Goal: Information Seeking & Learning: Learn about a topic

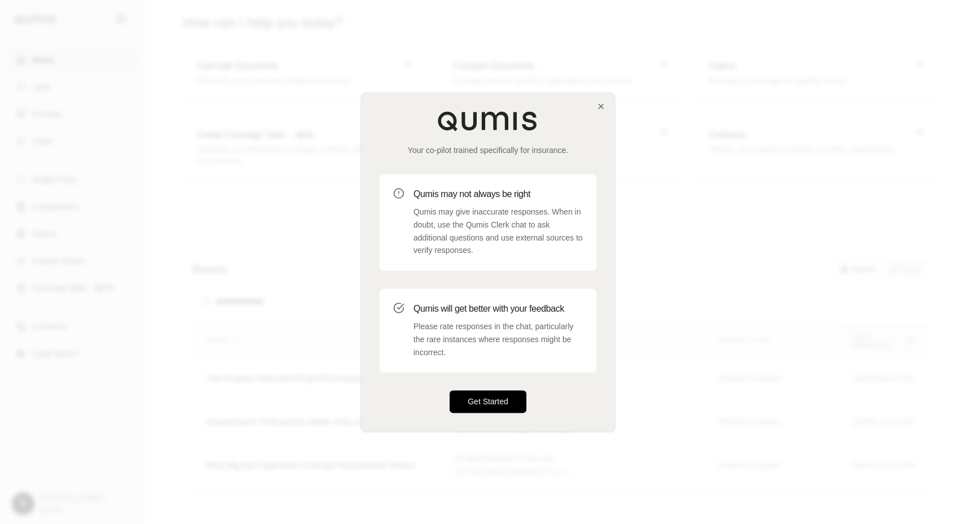
click at [482, 394] on button "Get Started" at bounding box center [488, 402] width 77 height 23
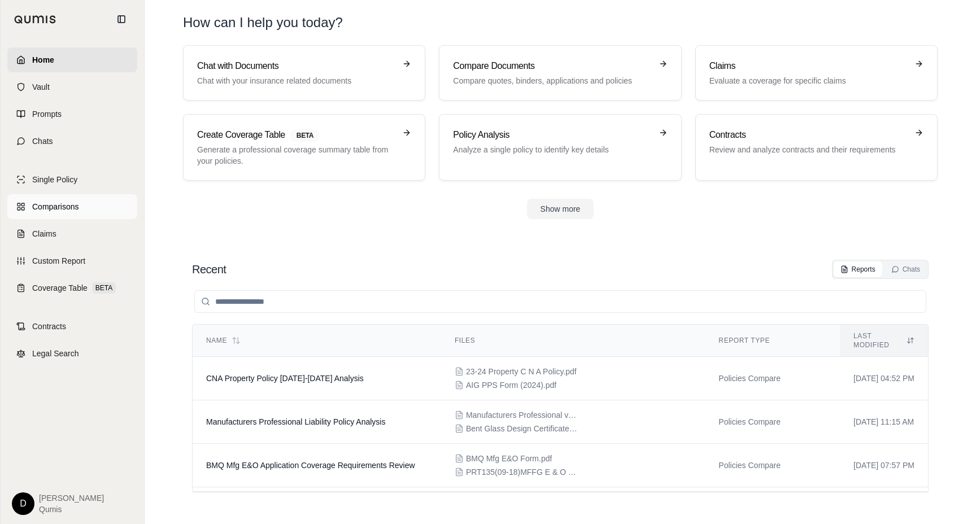
click at [44, 210] on span "Comparisons" at bounding box center [55, 206] width 46 height 11
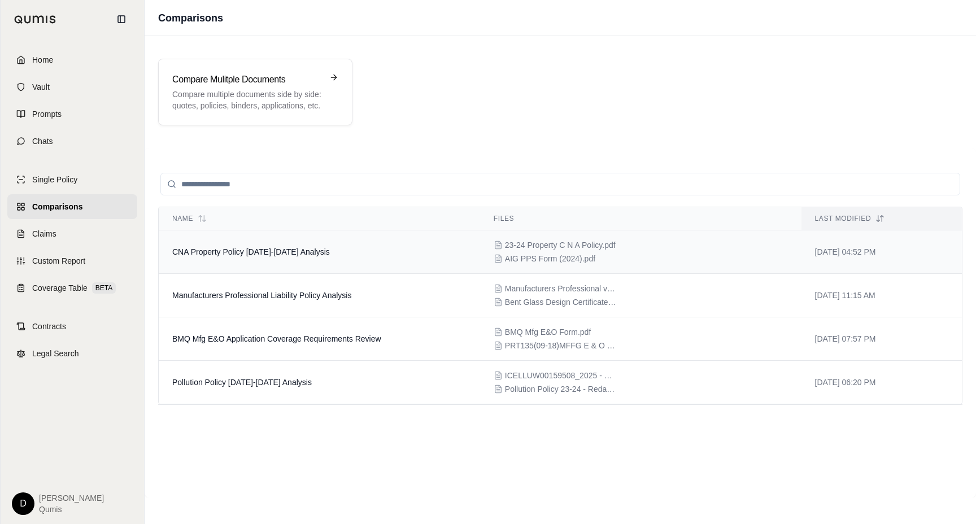
click at [314, 260] on td "CNA Property Policy 2023-2024 Analysis" at bounding box center [319, 251] width 321 height 43
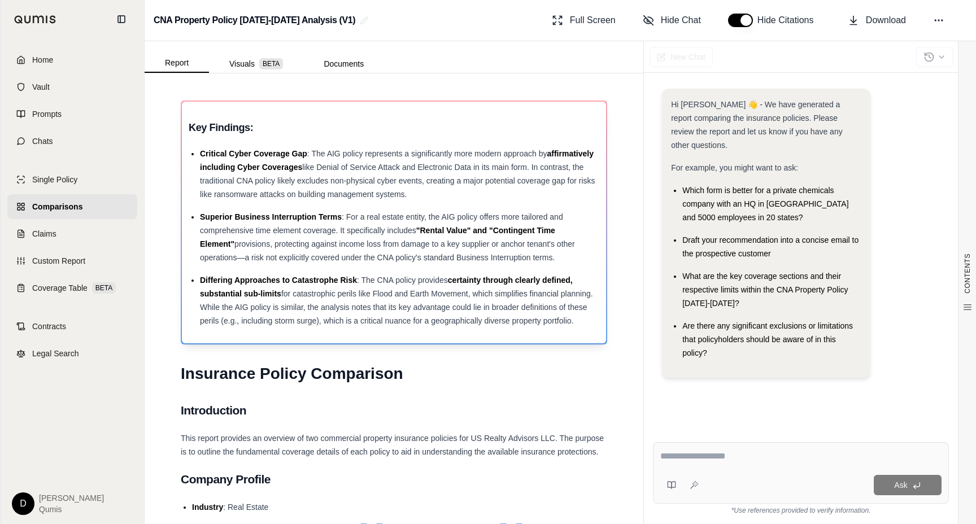
click at [353, 307] on span "for catastrophic perils like Flood and Earth Movement, which simplifies financi…" at bounding box center [396, 307] width 393 height 36
click at [321, 181] on span "like Denial of Service Attack and Electronic Data in its main form. In contrast…" at bounding box center [397, 181] width 395 height 36
click at [339, 193] on span "like Denial of Service Attack and Electronic Data in its main form. In contrast…" at bounding box center [397, 181] width 395 height 36
click at [284, 176] on span "like Denial of Service Attack and Electronic Data in its main form. In contrast…" at bounding box center [397, 181] width 395 height 36
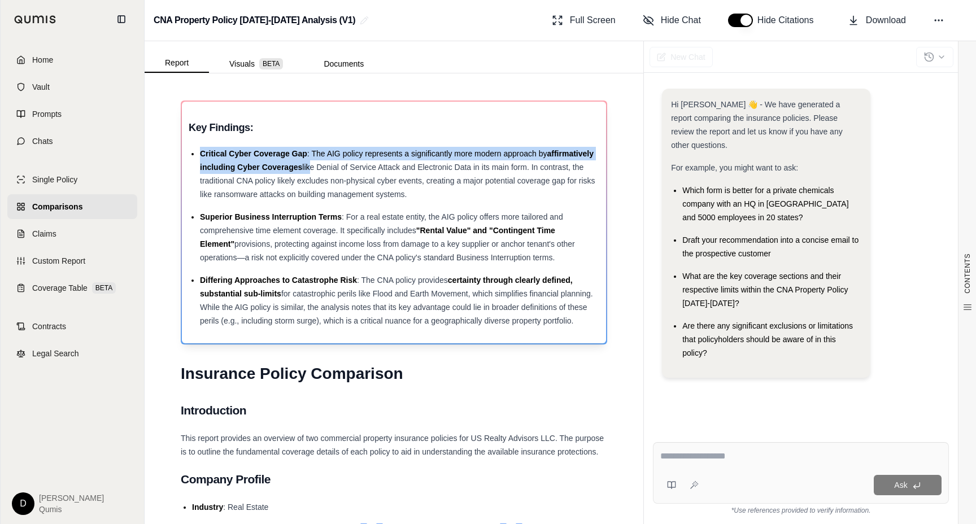
drag, startPoint x: 199, startPoint y: 153, endPoint x: 310, endPoint y: 163, distance: 110.6
click at [310, 163] on div "Critical Cyber Coverage Gap : The AIG policy represents a significantly more mo…" at bounding box center [399, 174] width 399 height 54
click at [266, 196] on span "like Denial of Service Attack and Electronic Data in its main form. In contrast…" at bounding box center [397, 181] width 395 height 36
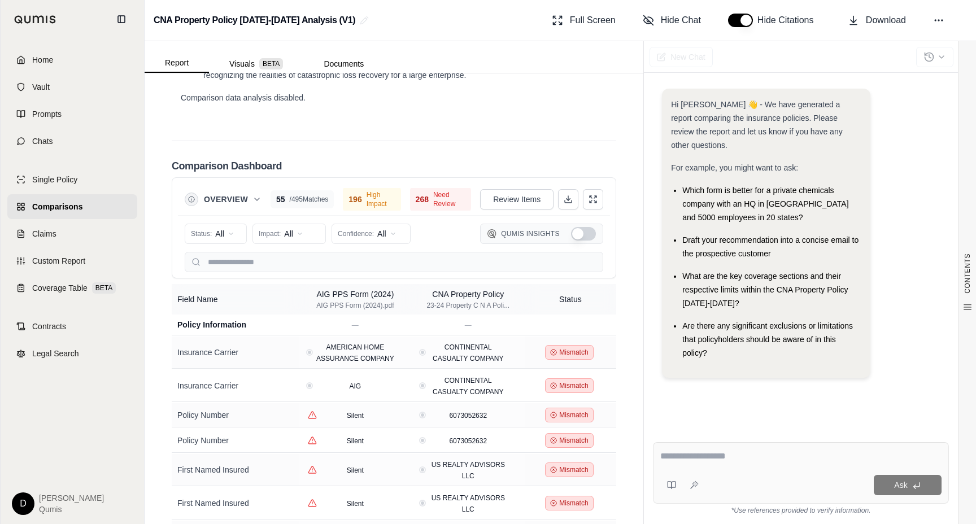
scroll to position [2743, 0]
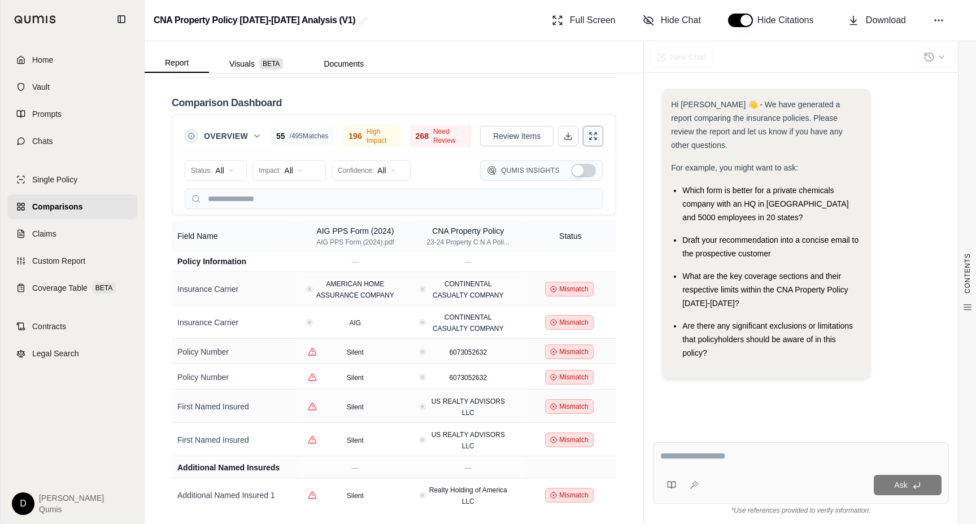
click at [603, 137] on button at bounding box center [593, 136] width 20 height 20
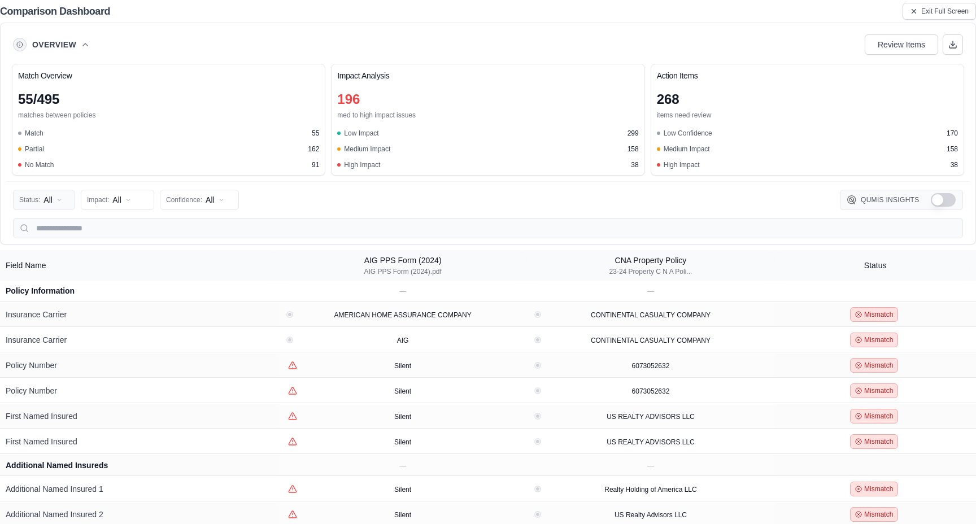
click at [37, 201] on html "Home Vault Prompts Chats Single Policy Comparisons Claims Custom Report Coverag…" at bounding box center [488, 262] width 976 height 524
click at [50, 201] on html "Home Vault Prompts Chats Single Policy Comparisons Claims Custom Report Coverag…" at bounding box center [488, 262] width 976 height 524
click at [933, 16] on html "Home Vault Prompts Chats Single Policy Comparisons Claims Custom Report Coverag…" at bounding box center [488, 262] width 976 height 524
click at [933, 12] on span "Exit Full Screen" at bounding box center [944, 11] width 47 height 9
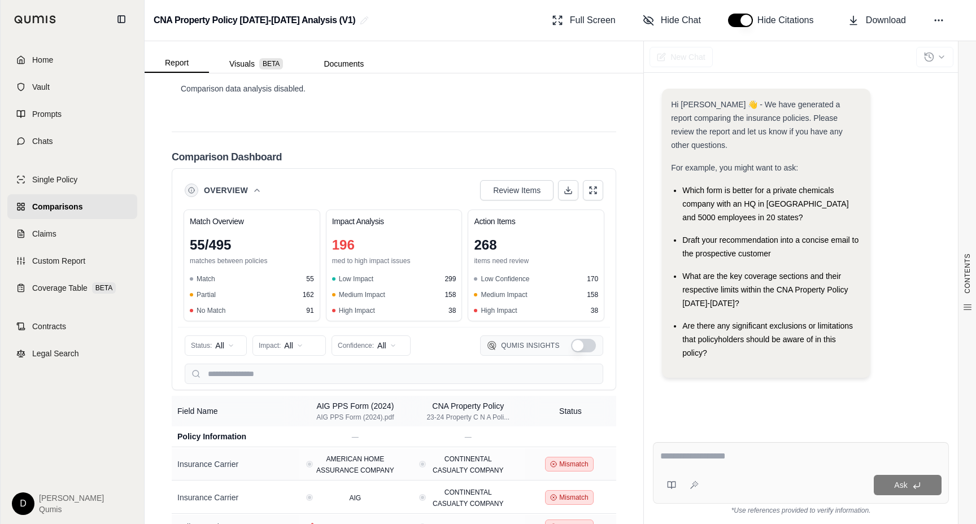
scroll to position [2743, 0]
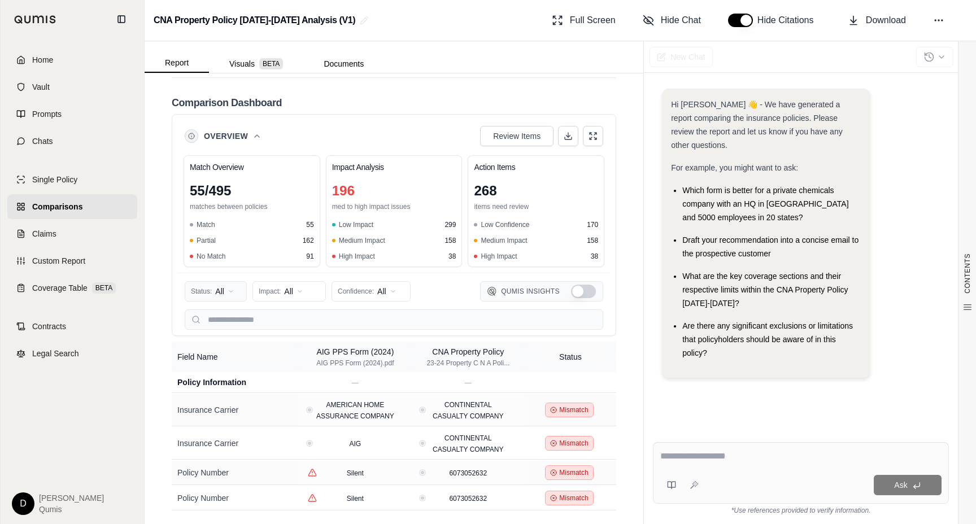
click at [217, 288] on html "Home Vault Prompts Chats Single Policy Comparisons Claims Custom Report Coverag…" at bounding box center [488, 262] width 976 height 524
click at [295, 294] on html "Home Vault Prompts Chats Single Policy Comparisons Claims Custom Report Coverag…" at bounding box center [488, 262] width 976 height 524
click at [382, 293] on html "Home Vault Prompts Chats Single Policy Comparisons Claims Custom Report Coverag…" at bounding box center [488, 262] width 976 height 524
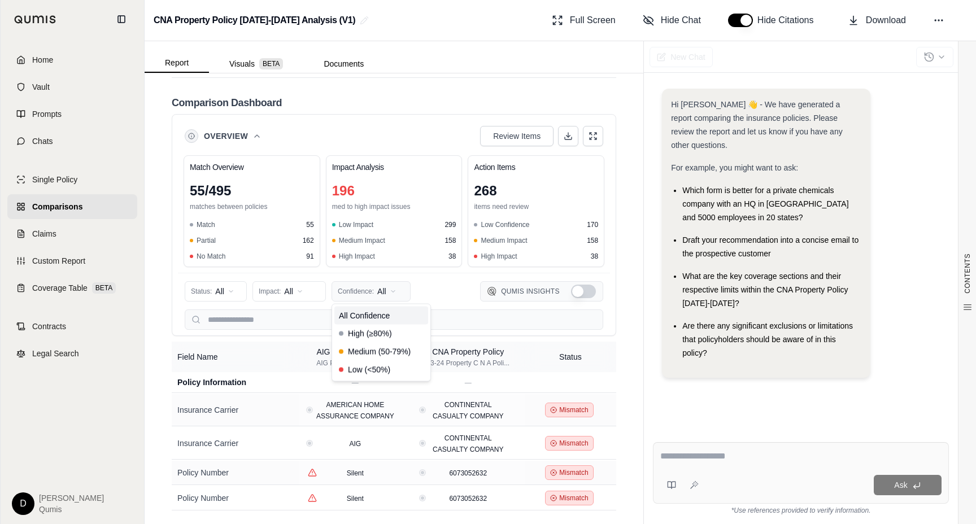
click at [382, 293] on html "Home Vault Prompts Chats Single Policy Comparisons Claims Custom Report Coverag…" at bounding box center [488, 262] width 976 height 524
click at [582, 290] on button "Show Qumis Insights" at bounding box center [583, 292] width 25 height 14
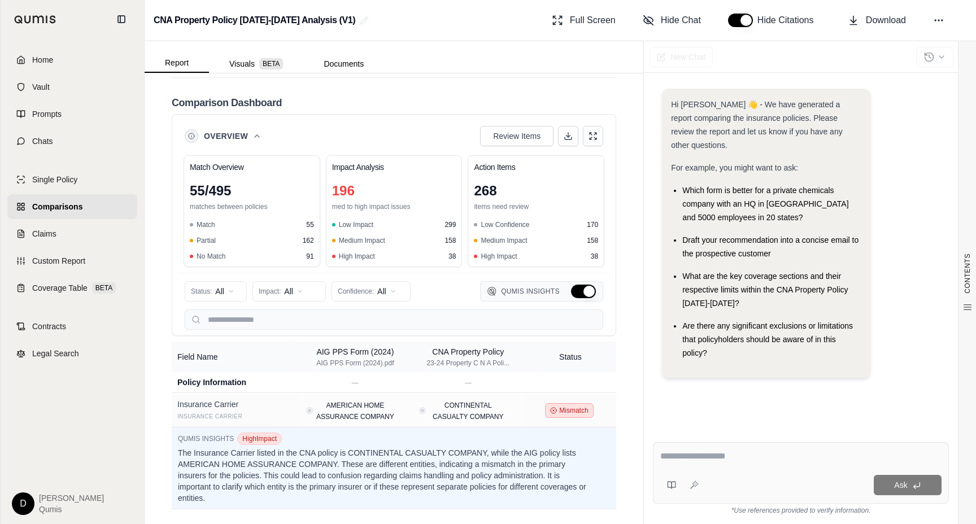
click at [582, 290] on button "Hide Qumis Insights" at bounding box center [583, 292] width 25 height 14
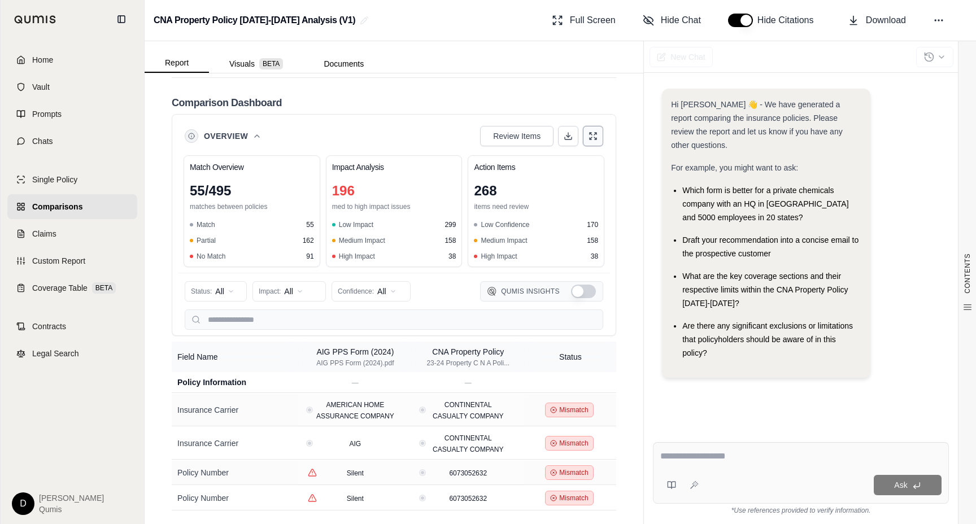
click at [589, 137] on icon at bounding box center [593, 136] width 9 height 9
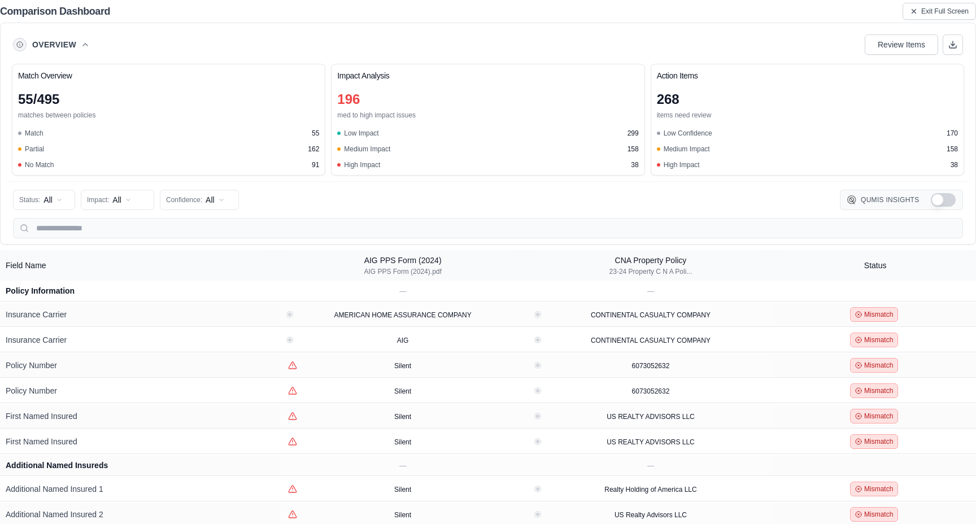
scroll to position [2324, 0]
click at [292, 366] on icon "View confidence details" at bounding box center [293, 365] width 10 height 10
click at [939, 15] on span "Exit Full Screen" at bounding box center [944, 11] width 47 height 9
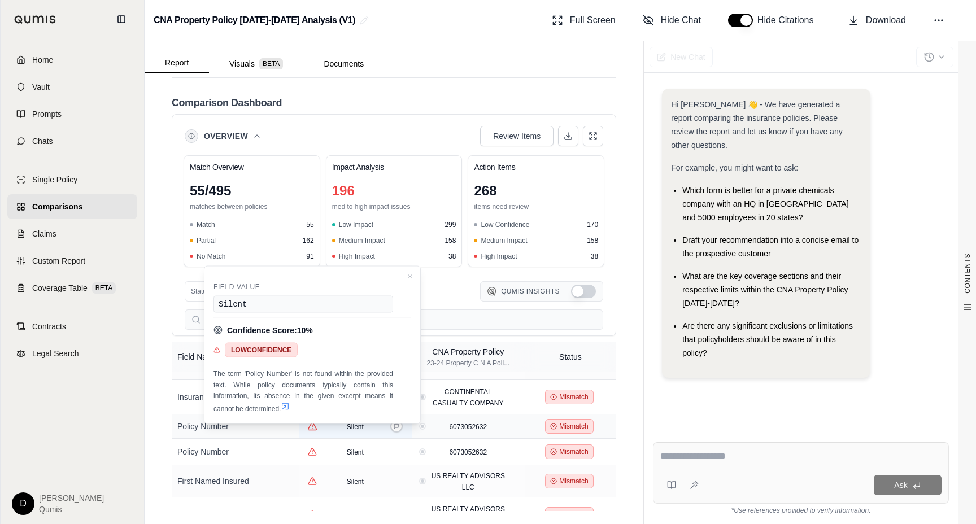
scroll to position [56, 0]
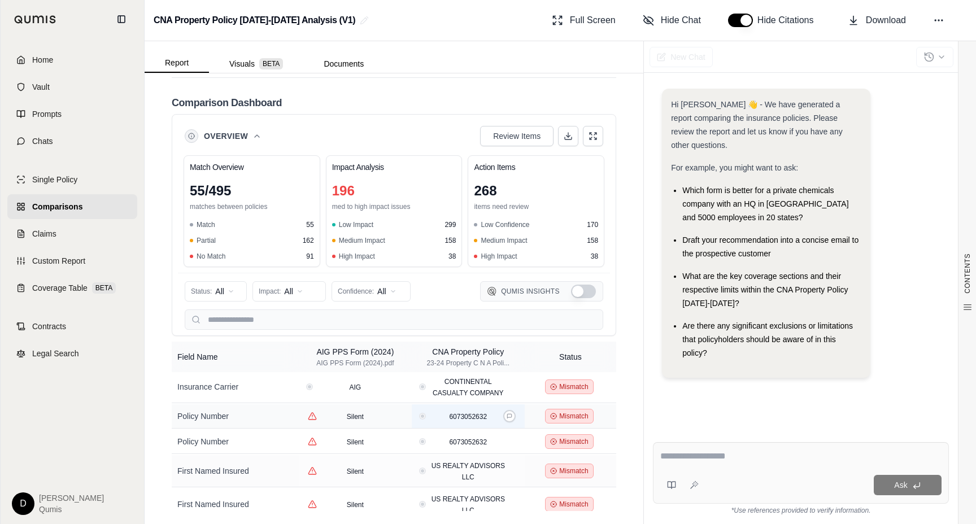
click at [475, 417] on span "6073052632" at bounding box center [468, 417] width 38 height 8
click at [256, 134] on icon at bounding box center [257, 136] width 9 height 9
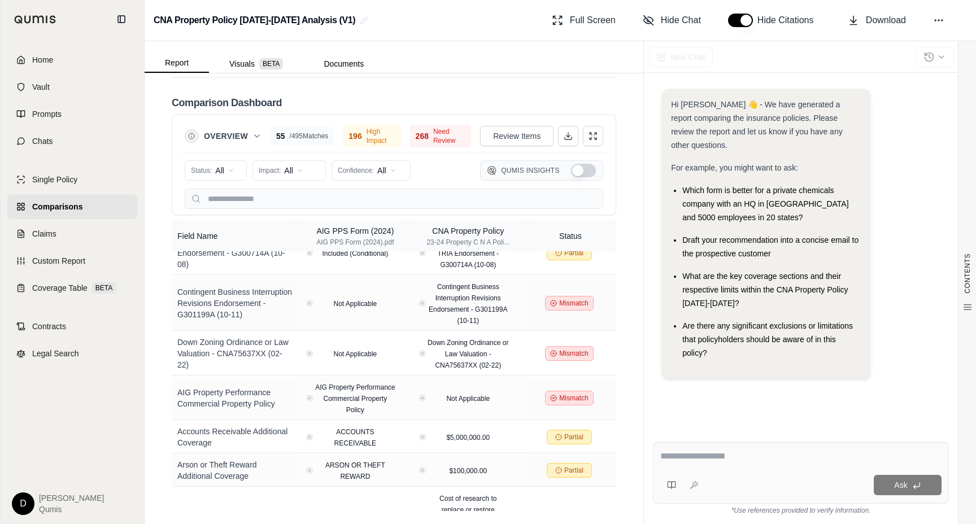
scroll to position [1748, 0]
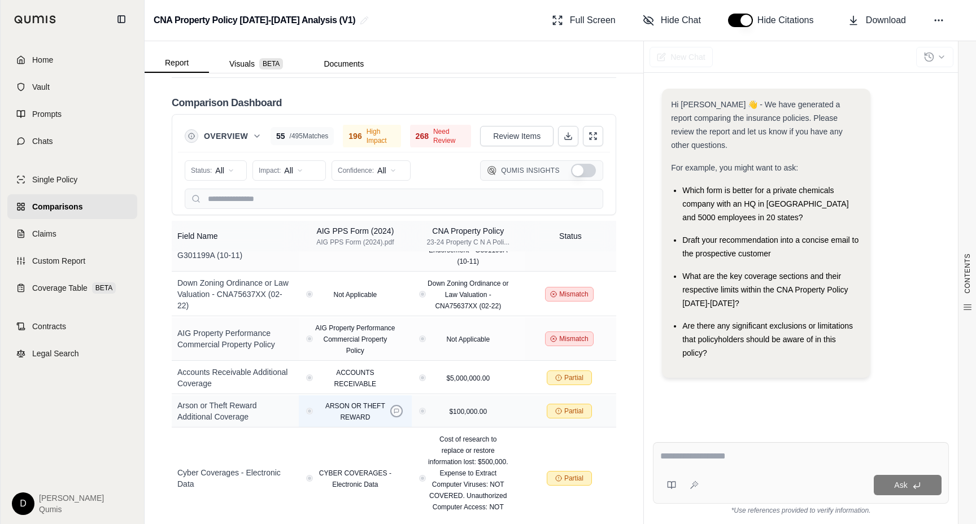
click at [396, 408] on icon at bounding box center [397, 411] width 6 height 6
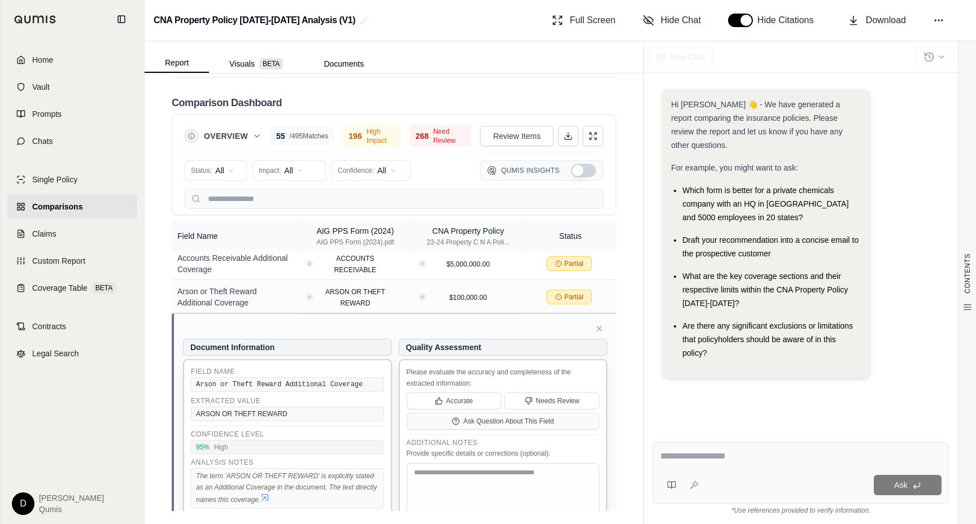
scroll to position [1881, 0]
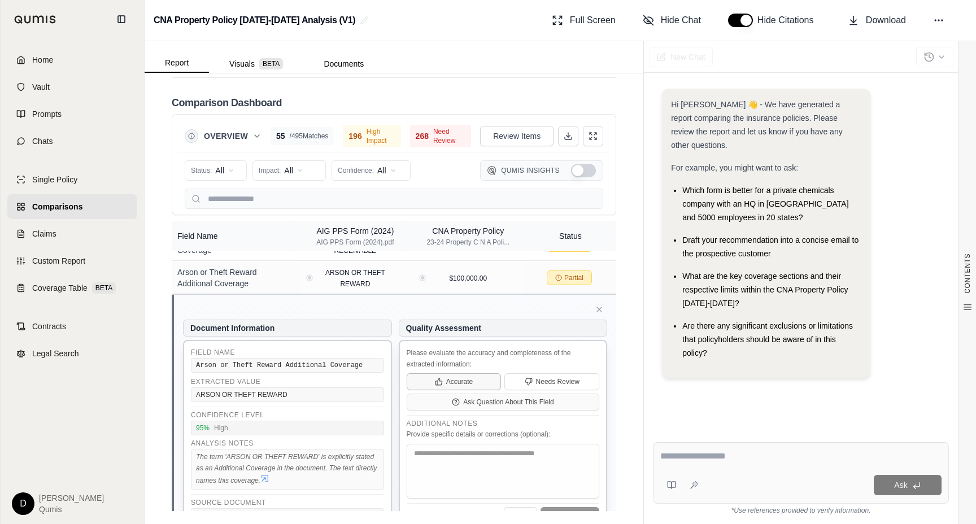
click at [469, 373] on button "Accurate" at bounding box center [454, 381] width 95 height 17
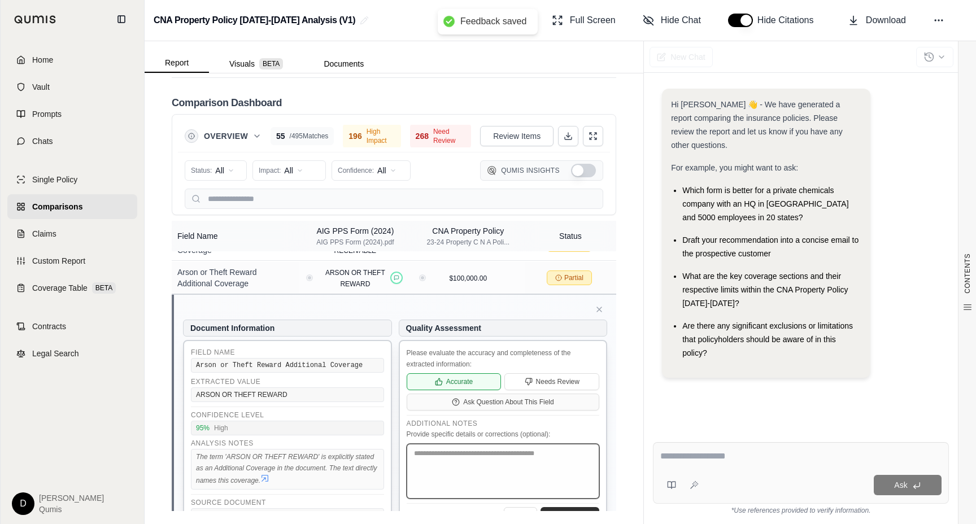
click at [450, 458] on textarea at bounding box center [503, 471] width 193 height 55
click at [563, 507] on button "Submit Review" at bounding box center [570, 515] width 59 height 16
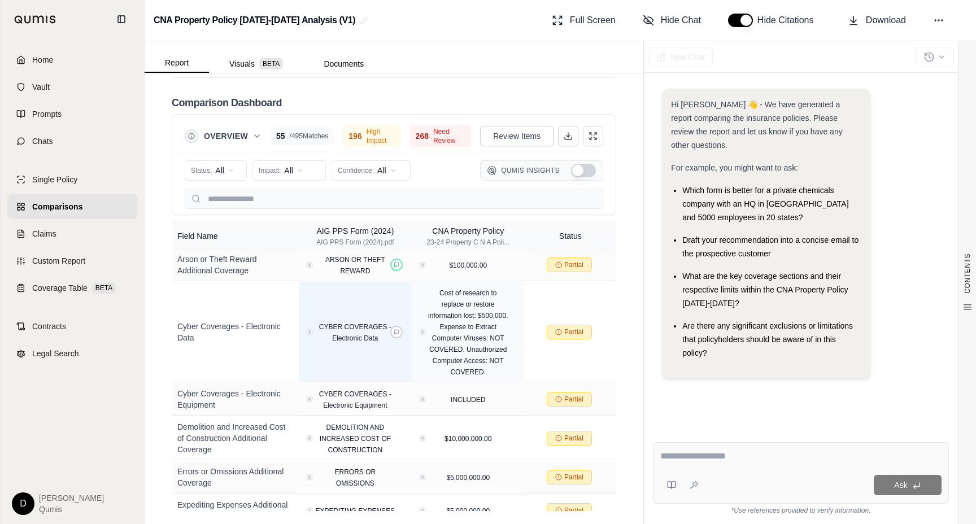
scroll to position [1878, 0]
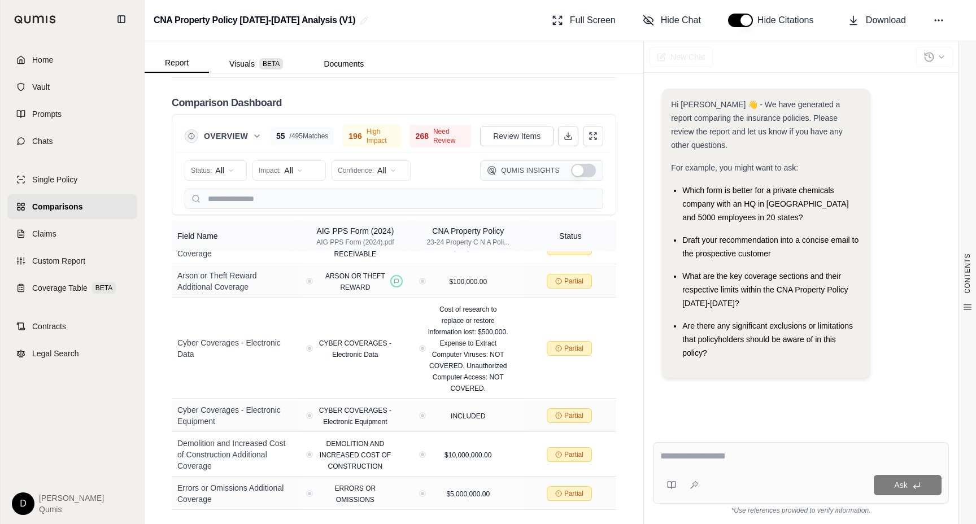
click at [697, 123] on div "Hi Dan 👋 - We have generated a report comparing the insurance policies. Please …" at bounding box center [766, 125] width 190 height 54
click at [725, 126] on div "Hi Dan 👋 - We have generated a report comparing the insurance policies. Please …" at bounding box center [766, 125] width 190 height 54
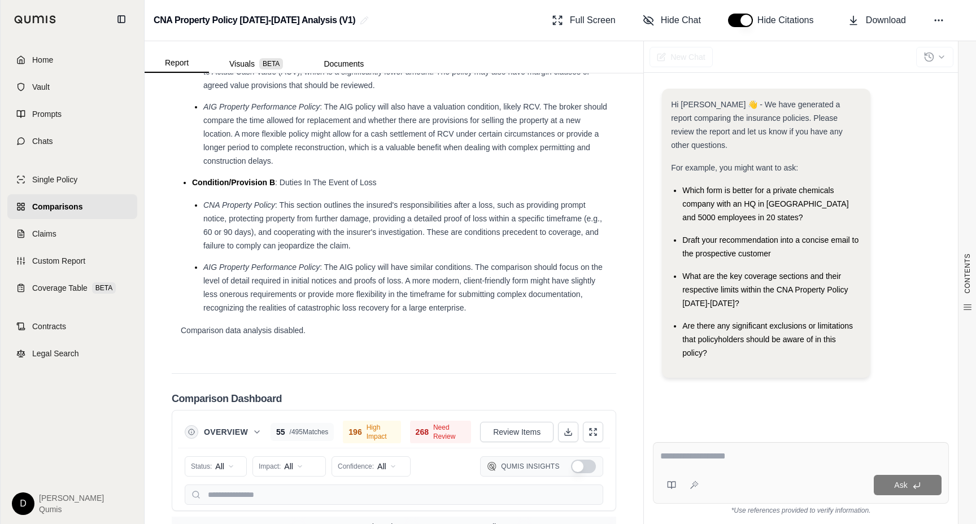
scroll to position [2438, 0]
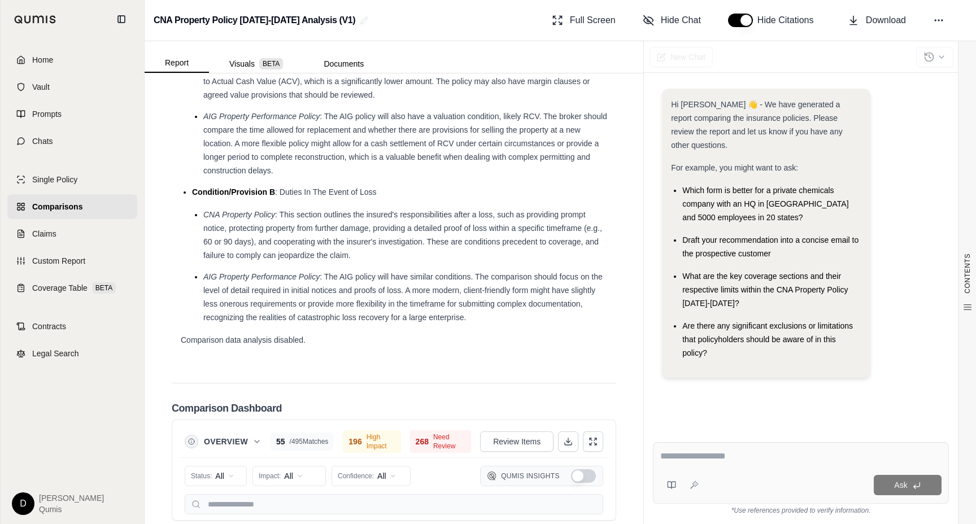
click at [684, 59] on div "New Chat" at bounding box center [681, 57] width 63 height 25
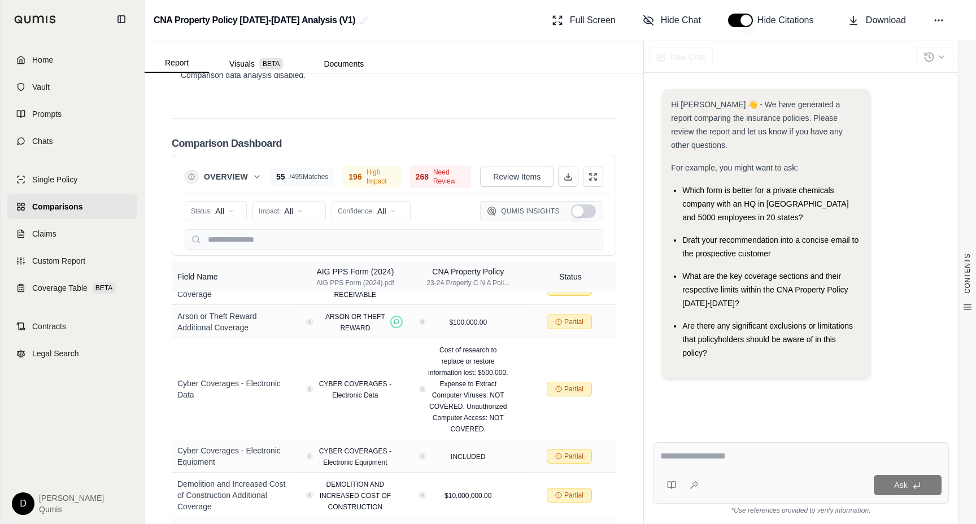
scroll to position [2704, 0]
click at [242, 55] on button "Visuals BETA" at bounding box center [256, 64] width 94 height 18
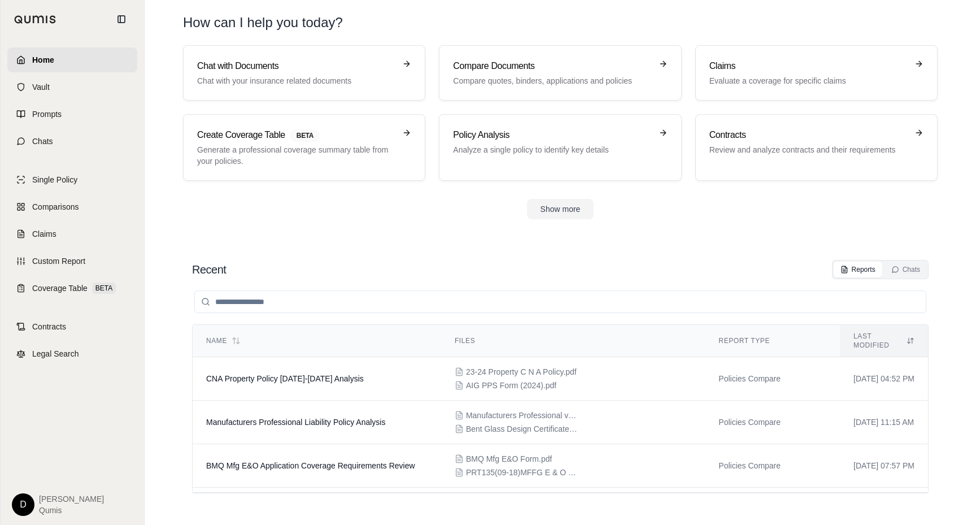
click at [409, 226] on section "Chat with Documents Chat with your insurance related documents Compare Document…" at bounding box center [560, 141] width 823 height 192
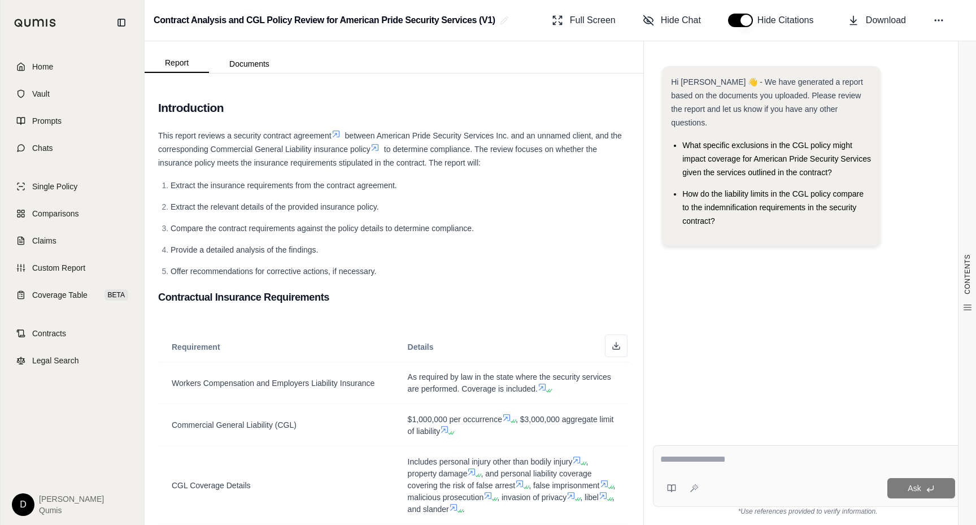
scroll to position [1059, 0]
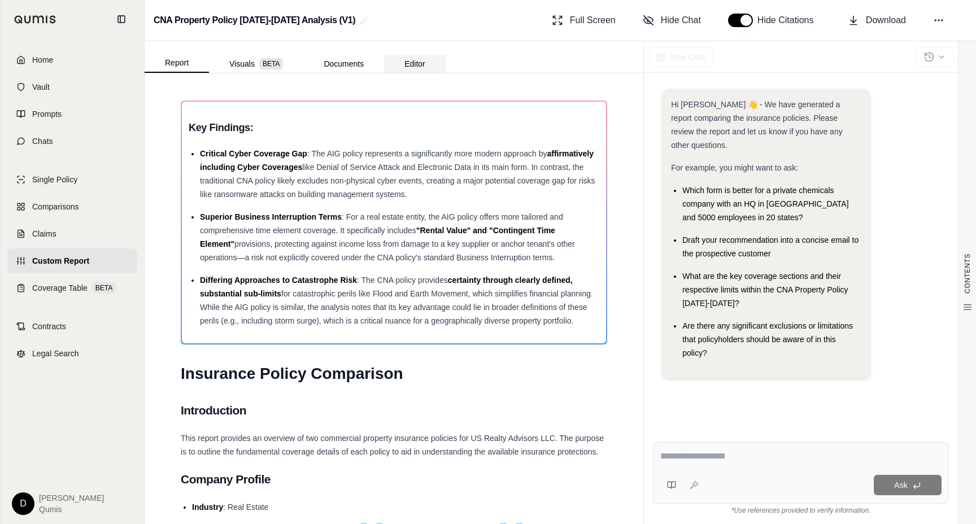
click at [395, 59] on button "Editor" at bounding box center [415, 64] width 62 height 18
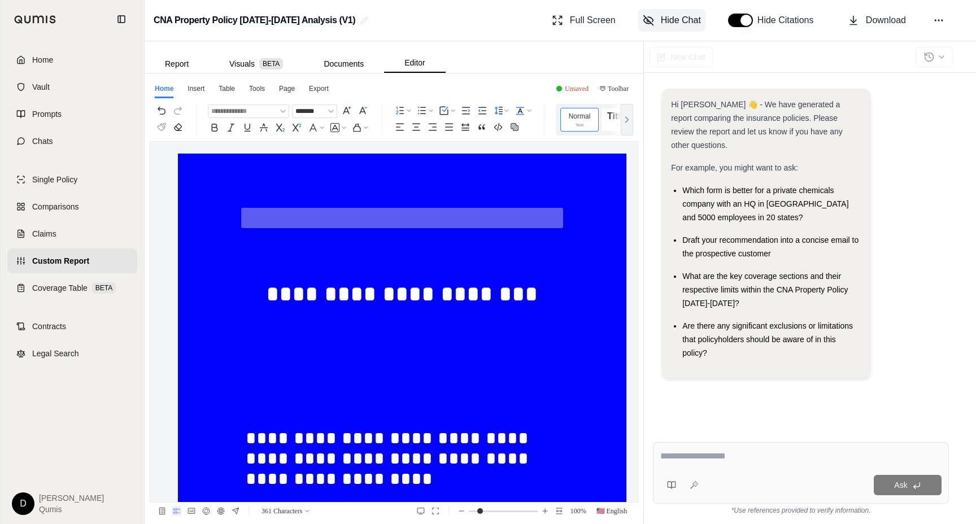
click at [668, 19] on span "Hide Chat" at bounding box center [681, 21] width 40 height 14
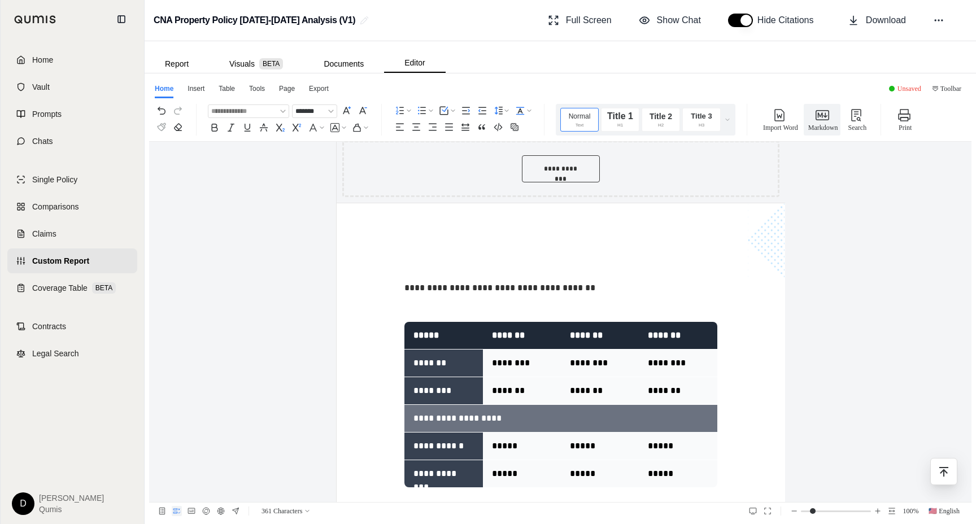
scroll to position [650, 0]
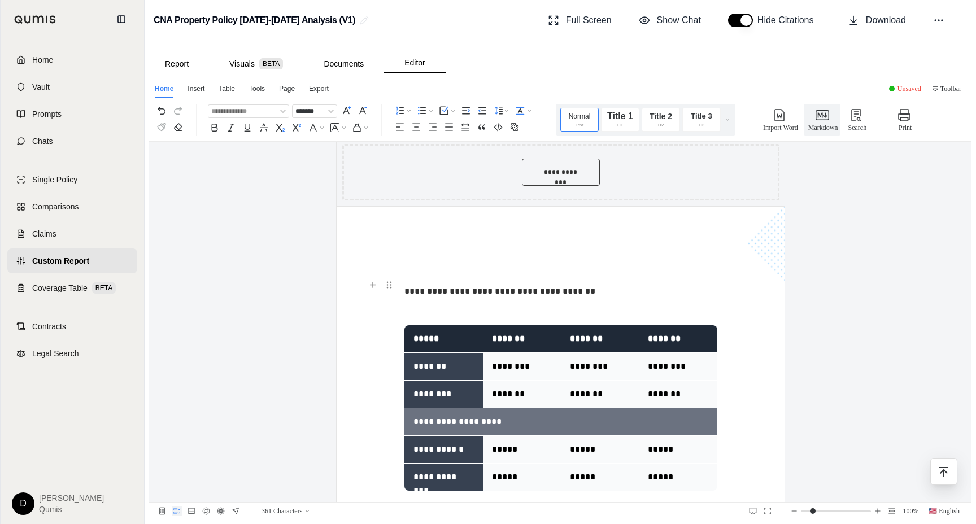
click at [514, 292] on p "**********" at bounding box center [560, 291] width 312 height 20
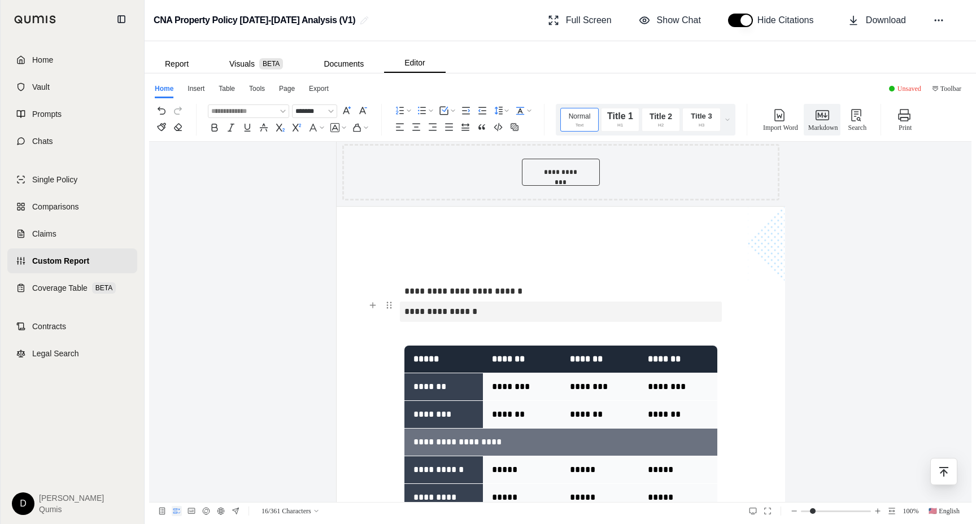
drag, startPoint x: 481, startPoint y: 314, endPoint x: 403, endPoint y: 310, distance: 77.5
click at [404, 310] on p "**********" at bounding box center [560, 312] width 312 height 20
click at [413, 310] on p at bounding box center [560, 312] width 312 height 20
click at [414, 313] on p "*******" at bounding box center [560, 312] width 312 height 20
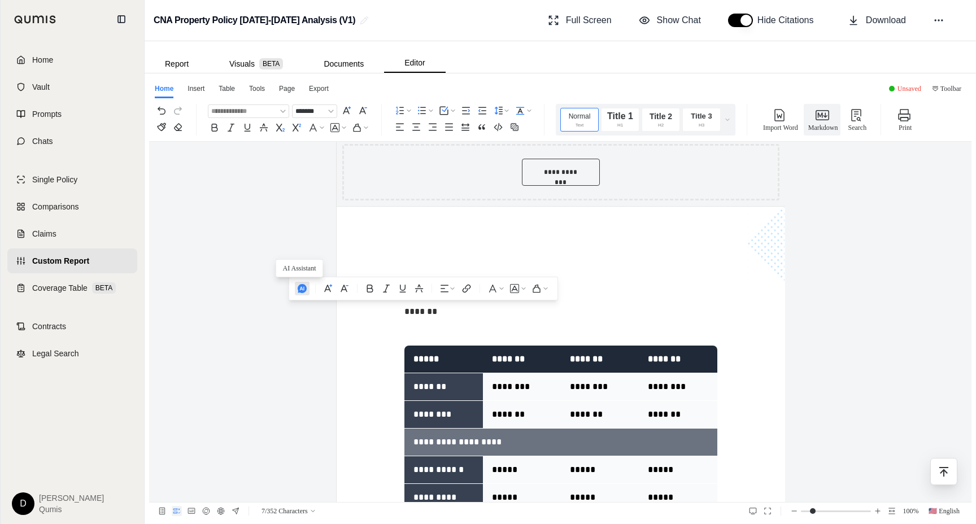
click at [298, 289] on use "button" at bounding box center [302, 288] width 9 height 9
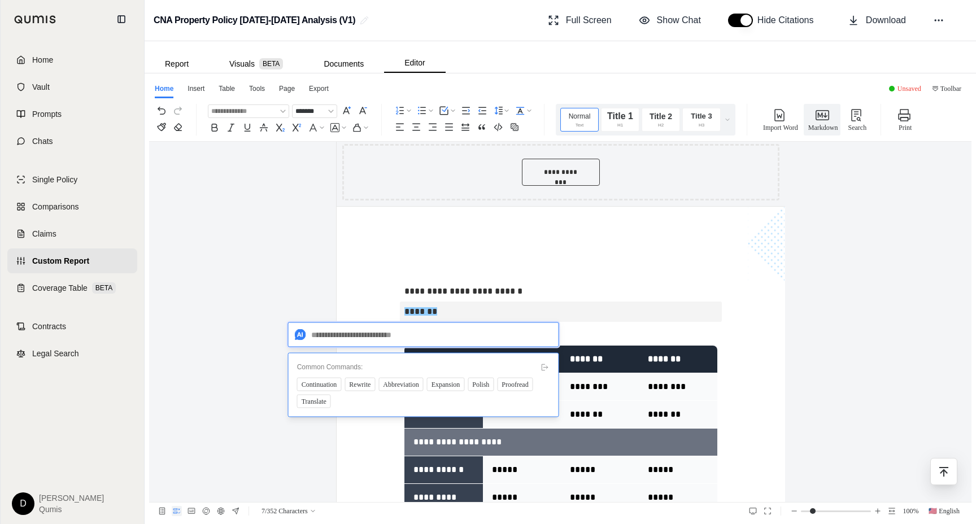
click at [346, 340] on textarea at bounding box center [423, 335] width 271 height 25
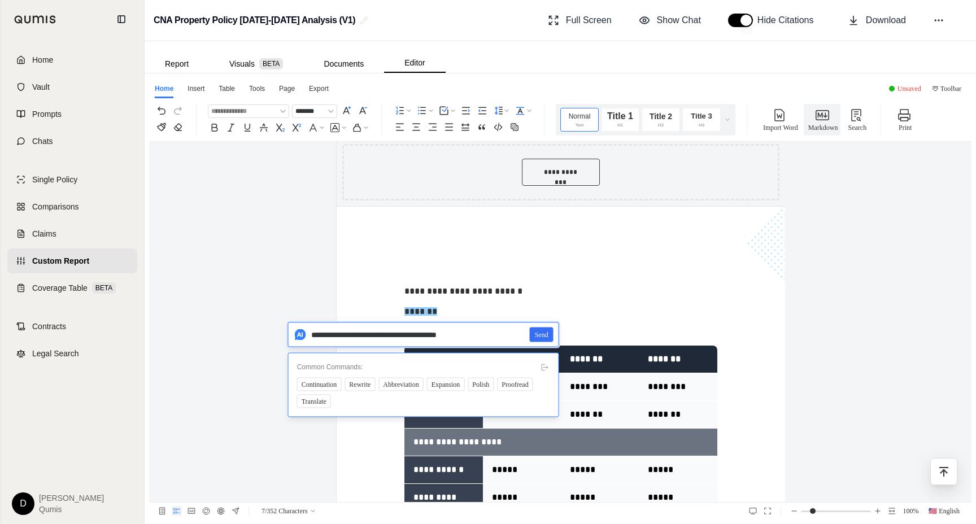
type textarea "**********"
click at [552, 340] on button "Send" at bounding box center [542, 335] width 24 height 15
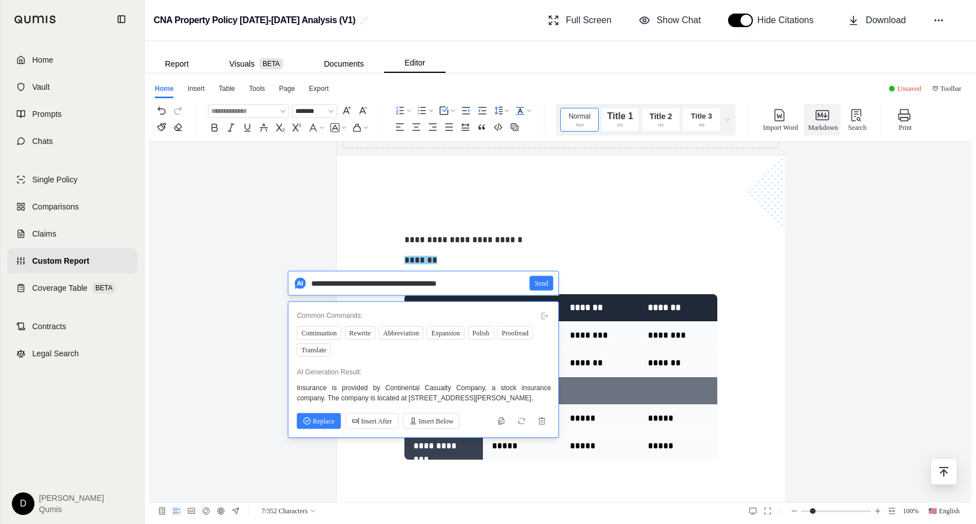
scroll to position [702, 0]
click at [323, 424] on span "Replace" at bounding box center [319, 421] width 32 height 12
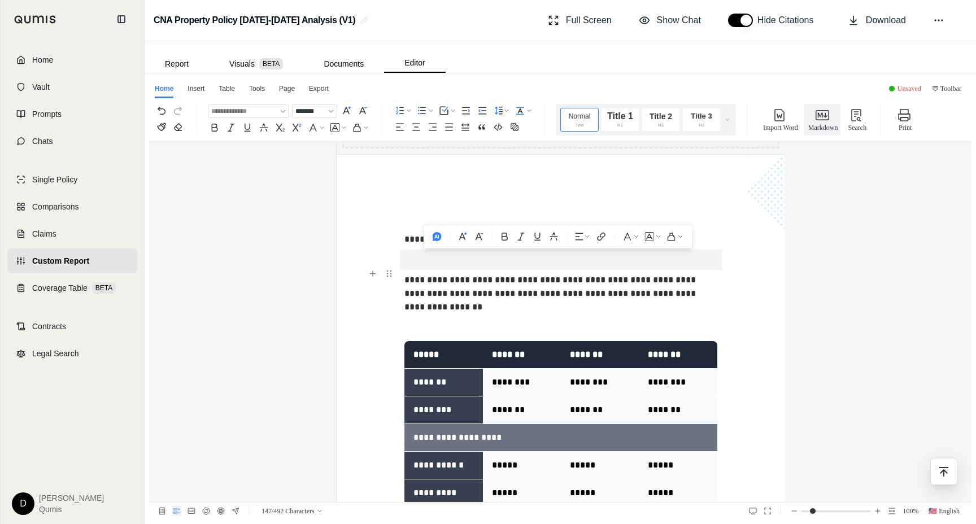
click at [542, 295] on span "**********" at bounding box center [551, 294] width 294 height 36
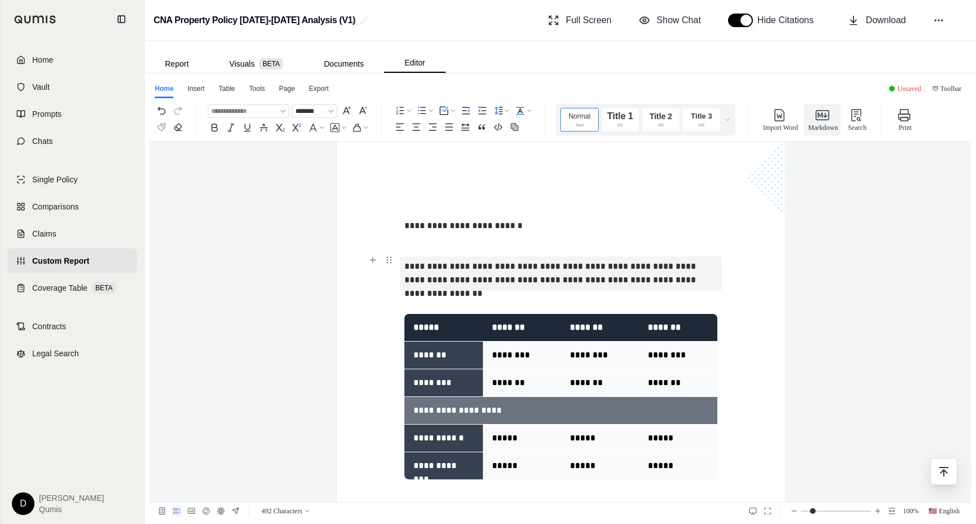
scroll to position [689, 0]
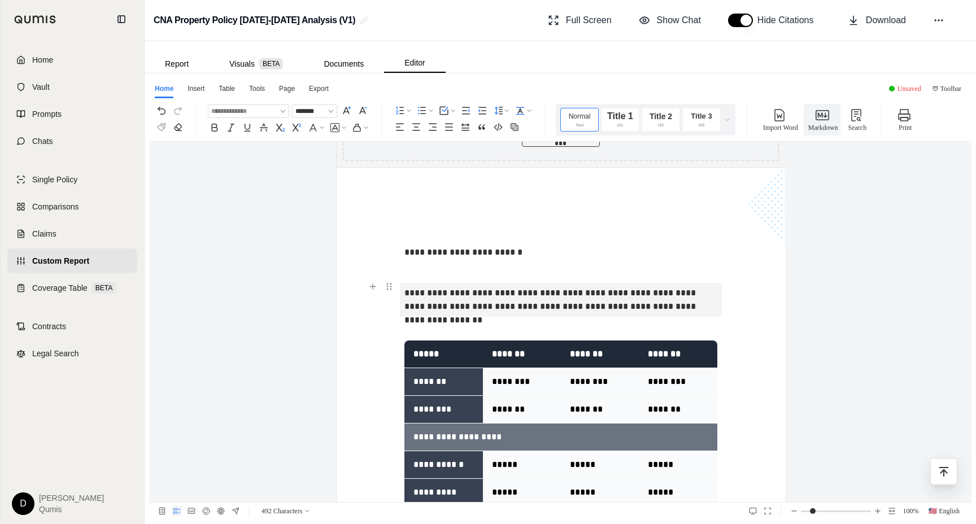
click at [537, 298] on p "**********" at bounding box center [560, 300] width 312 height 34
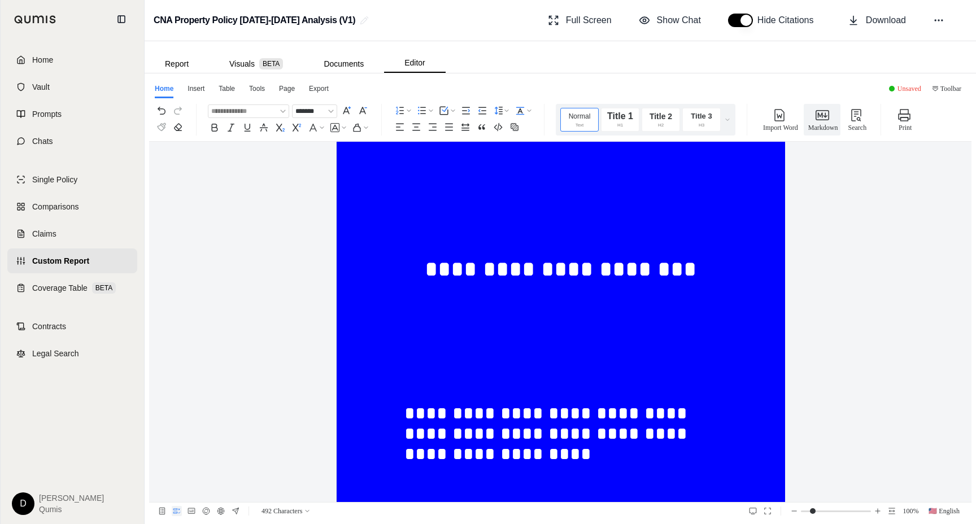
scroll to position [0, 0]
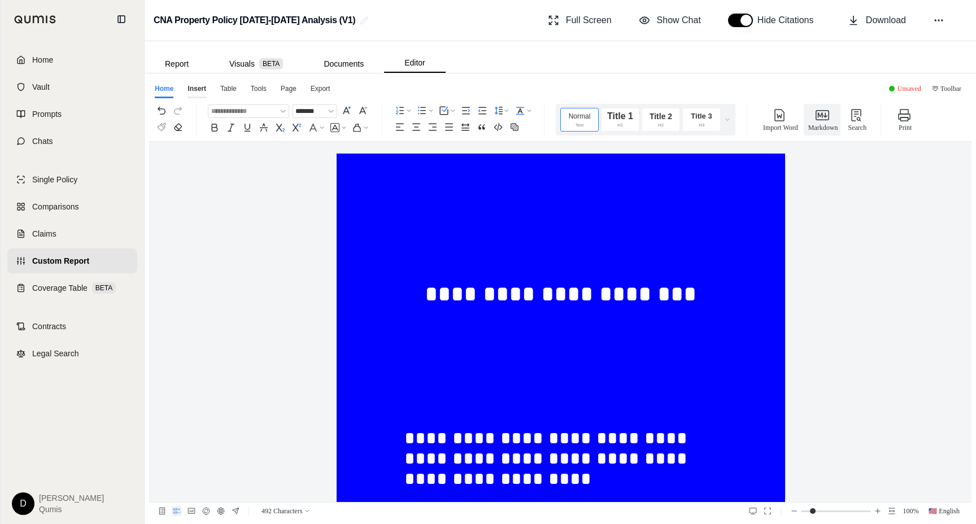
click at [191, 84] on div "Insert" at bounding box center [197, 91] width 19 height 15
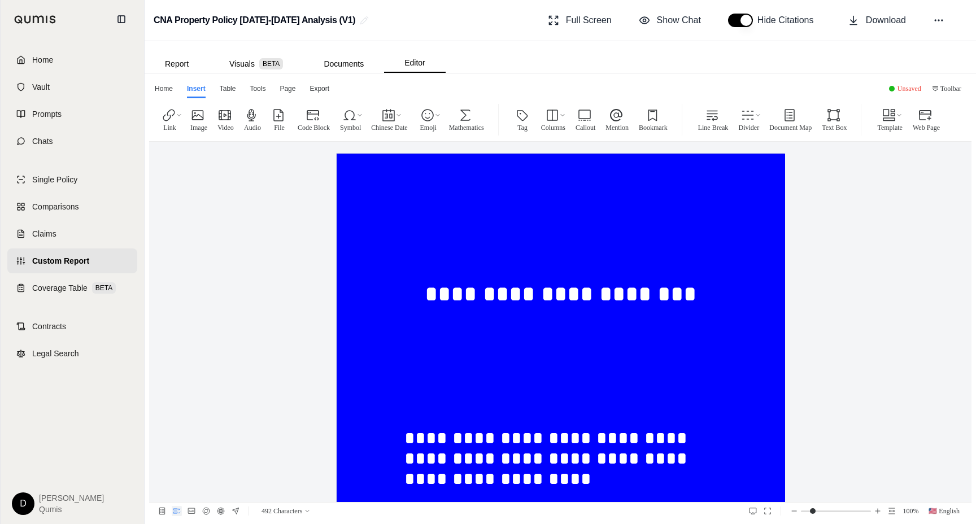
click at [229, 80] on div "Home Insert Table Tools Page Export" at bounding box center [560, 88] width 823 height 20
click at [229, 85] on div "Table" at bounding box center [228, 91] width 17 height 15
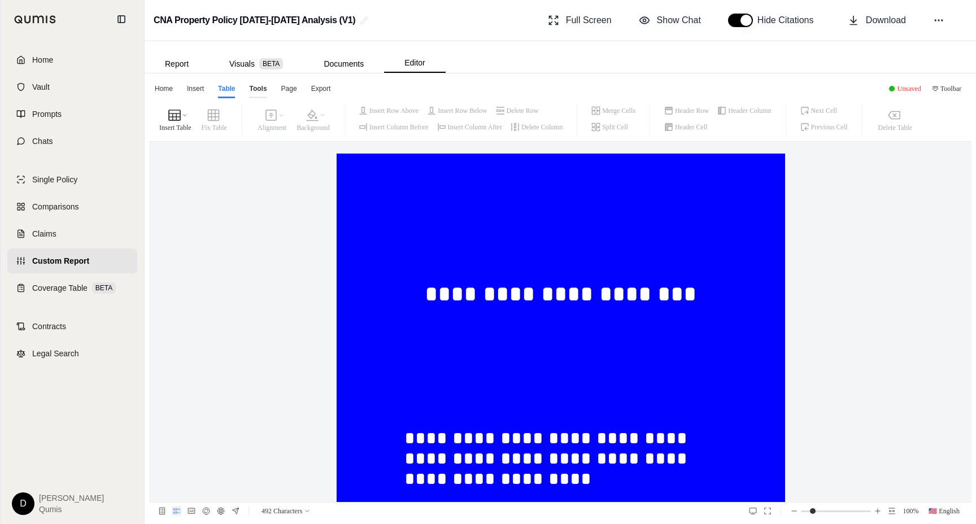
click at [255, 85] on div "Tools" at bounding box center [258, 91] width 18 height 15
click at [281, 87] on div "Page" at bounding box center [288, 91] width 16 height 15
click at [316, 89] on div "Export" at bounding box center [318, 91] width 21 height 15
click at [165, 87] on div "Home" at bounding box center [164, 91] width 19 height 15
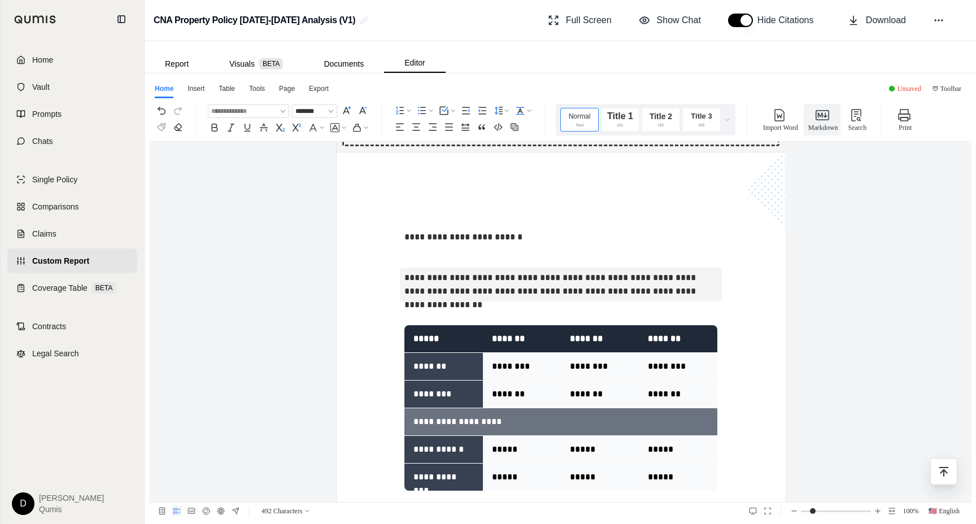
scroll to position [749, 0]
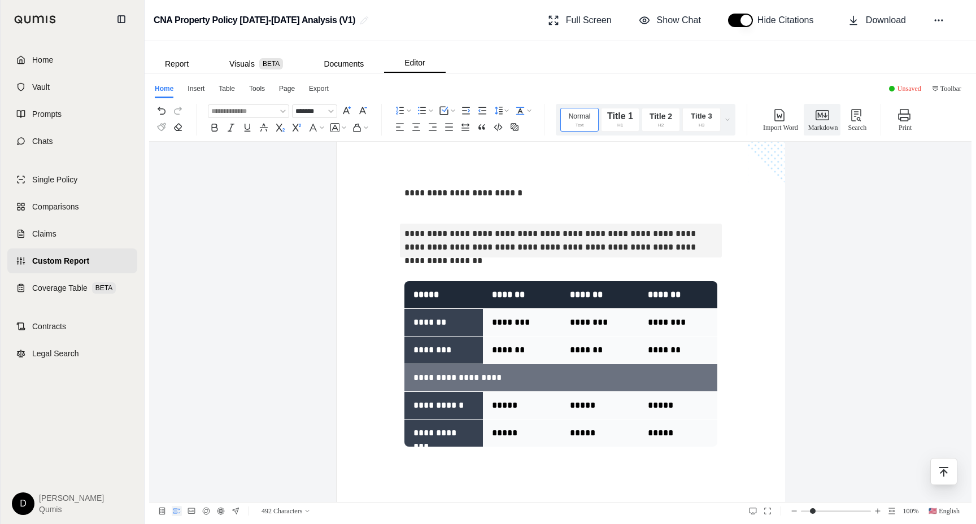
click at [27, 504] on html "**********" at bounding box center [488, 262] width 976 height 524
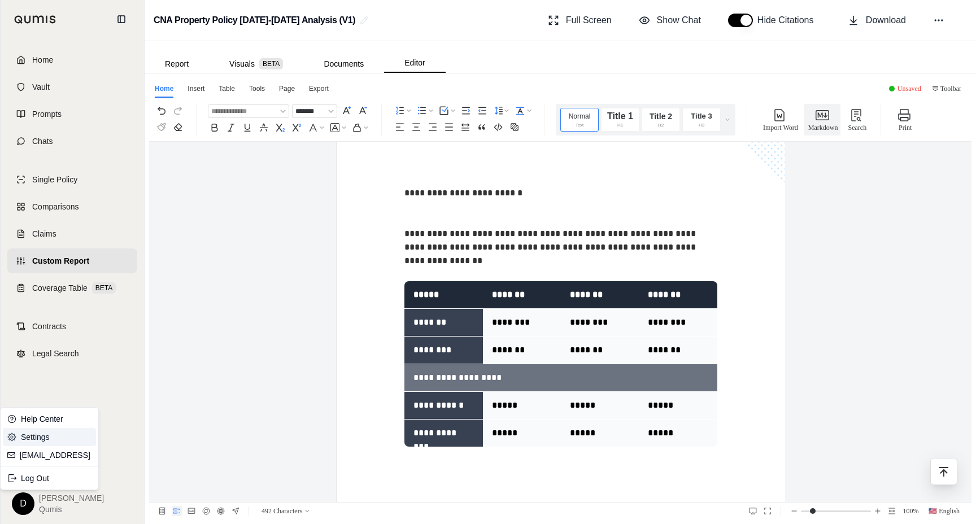
click at [42, 430] on link "Settings" at bounding box center [49, 437] width 93 height 18
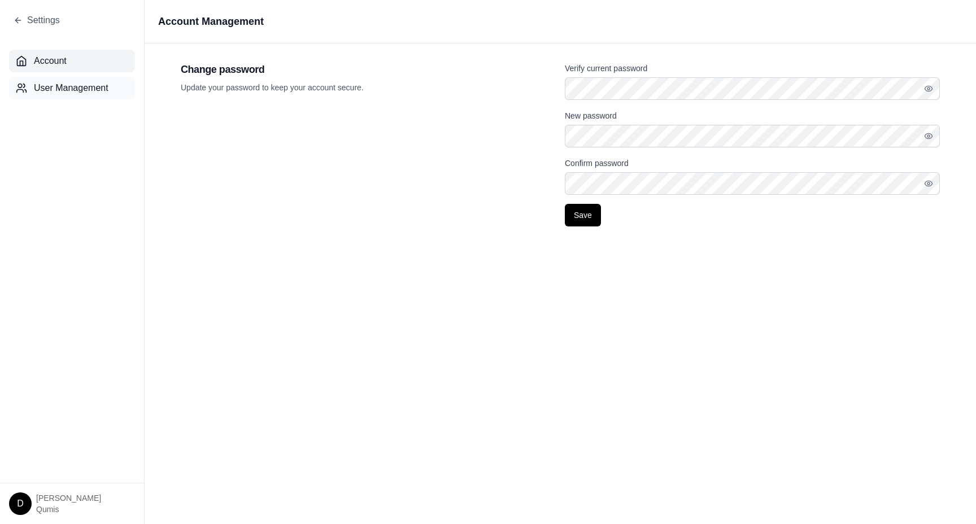
click at [78, 85] on span "User Management" at bounding box center [71, 88] width 75 height 14
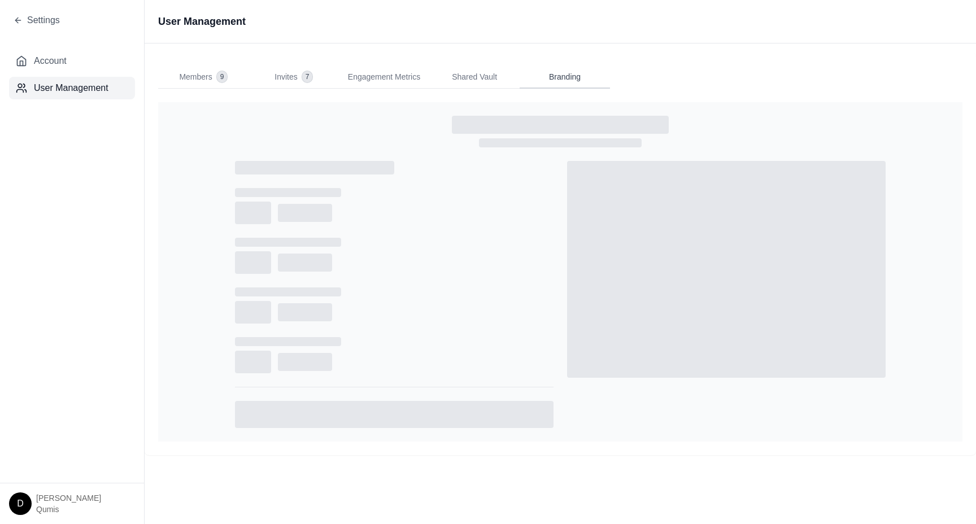
click at [555, 72] on span "Branding" at bounding box center [565, 76] width 32 height 11
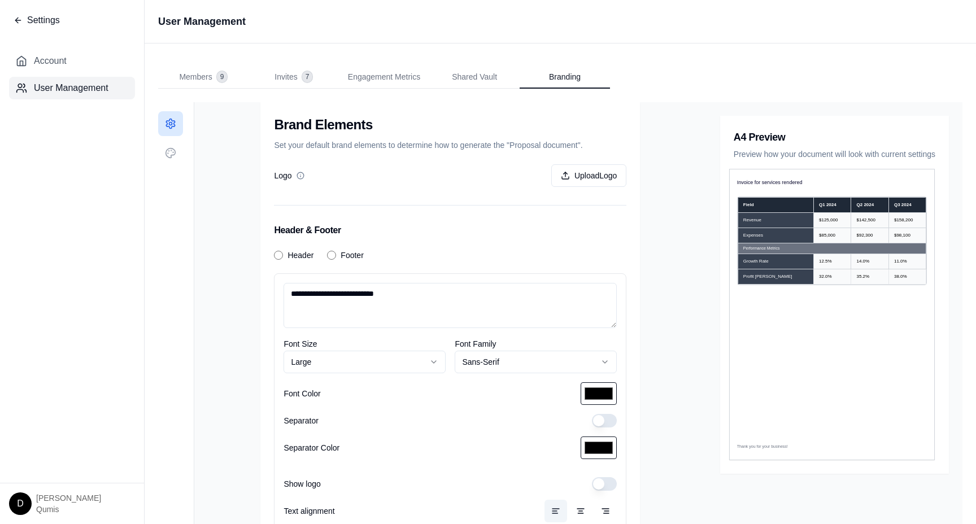
click at [18, 20] on icon at bounding box center [18, 20] width 9 height 9
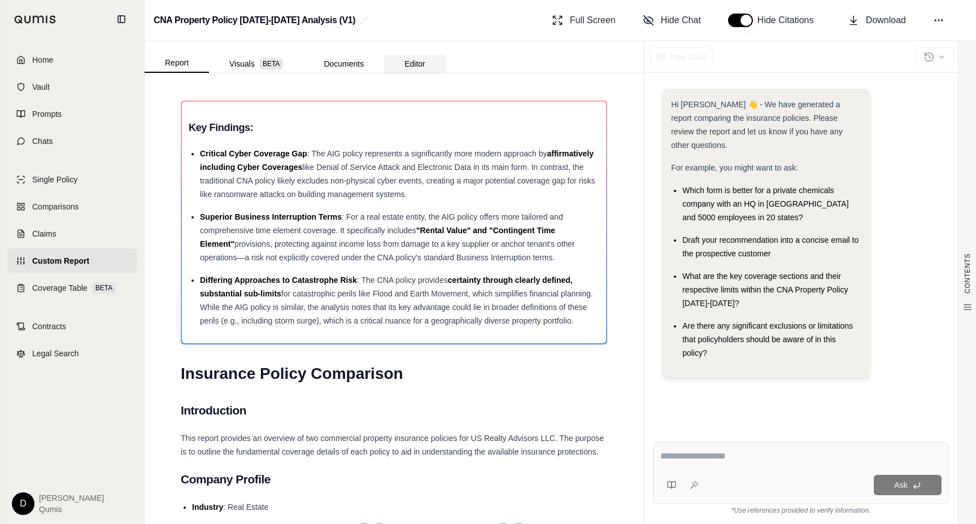
click button "Editor"
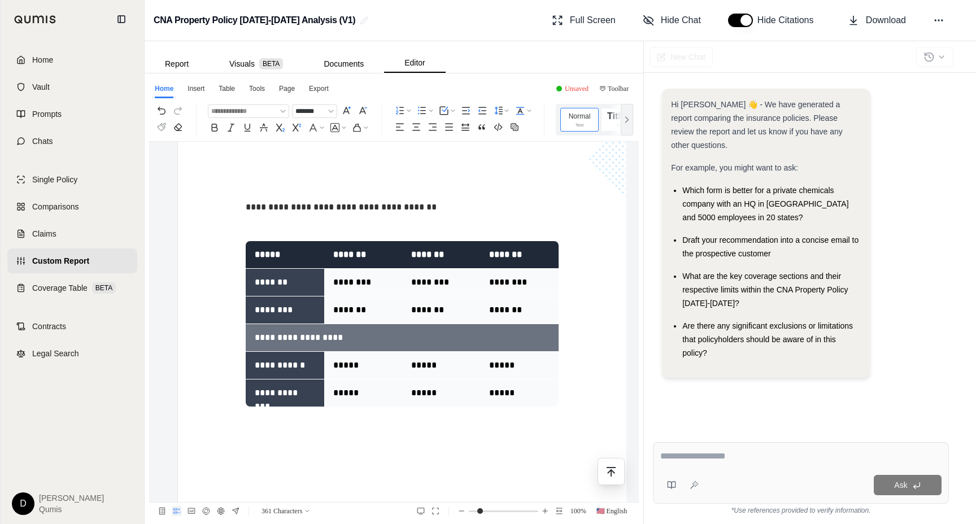
scroll to position [719, 0]
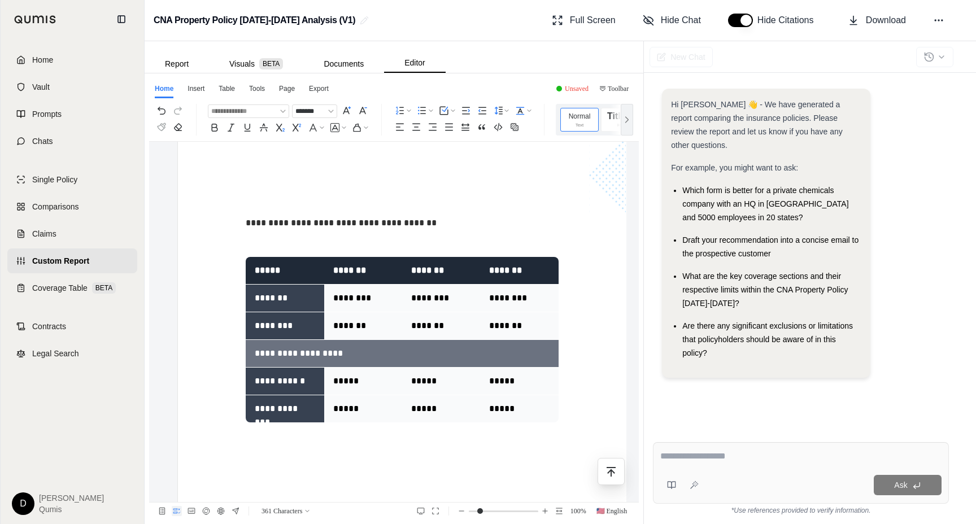
click div "Which form is better for a private chemicals company with an HQ in NY and 5000 …"
